Goal: Contribute content: Add original content to the website for others to see

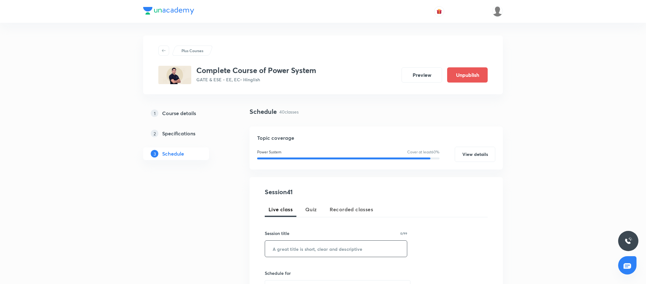
click at [315, 249] on input "text" at bounding box center [336, 249] width 142 height 16
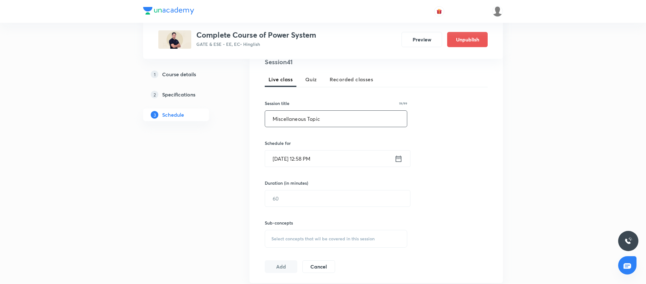
scroll to position [130, 0]
type input "Miscellaneous Topic"
click at [400, 161] on icon at bounding box center [399, 158] width 8 height 9
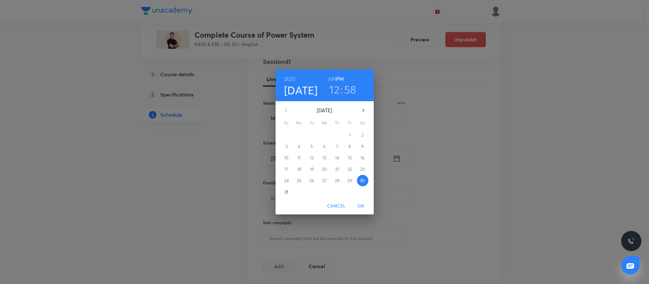
click at [332, 93] on h3 "12" at bounding box center [334, 89] width 10 height 13
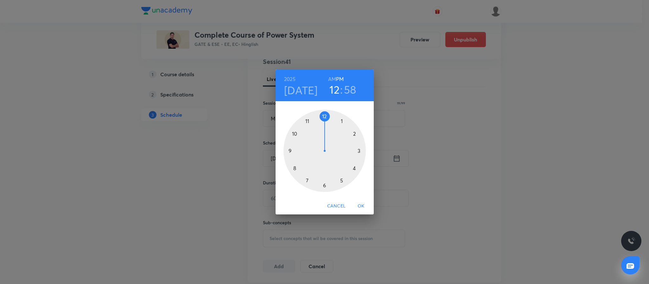
click at [354, 134] on div at bounding box center [324, 151] width 82 height 82
click at [323, 185] on div at bounding box center [324, 151] width 82 height 82
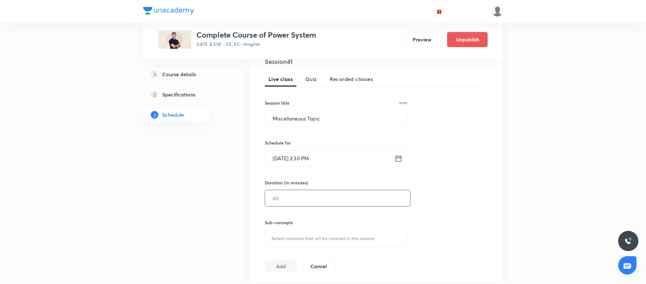
click at [322, 198] on input "text" at bounding box center [337, 198] width 145 height 16
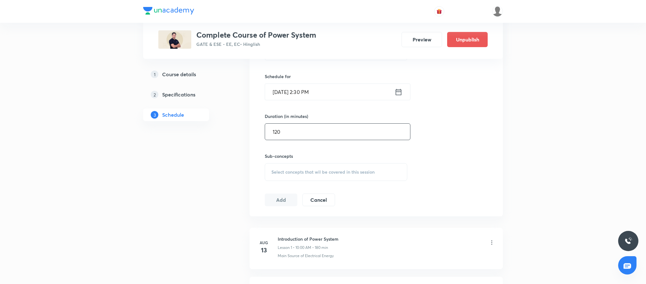
scroll to position [198, 0]
type input "120"
click at [309, 172] on span "Select concepts that wil be covered in this session" at bounding box center [322, 171] width 103 height 5
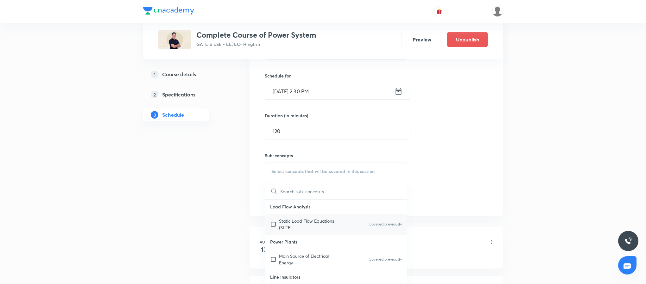
click at [309, 224] on p "Static Load Flow Equations (SLFE)" at bounding box center [311, 224] width 64 height 13
checkbox input "true"
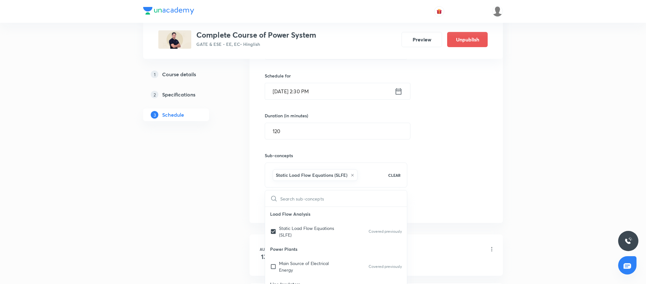
click at [446, 199] on div "Session 41 Live class Quiz Recorded classes Session title 19/99 Miscellaneous T…" at bounding box center [376, 101] width 223 height 223
click at [279, 204] on button "Add" at bounding box center [281, 206] width 33 height 13
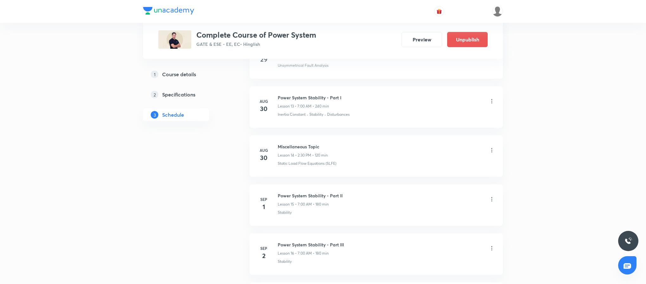
scroll to position [730, 0]
